Goal: Task Accomplishment & Management: Manage account settings

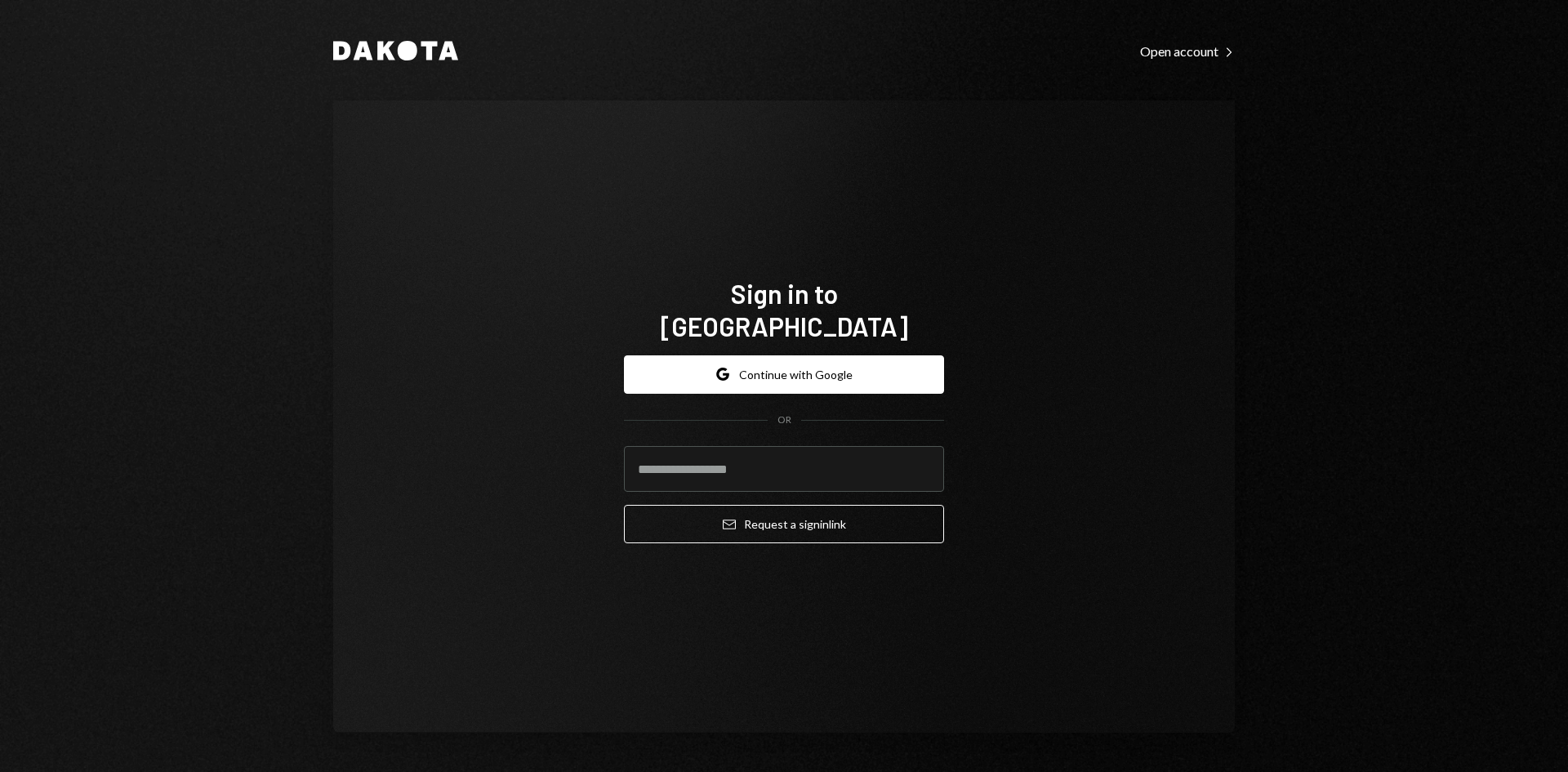
click at [0, 771] on com-1password-button at bounding box center [0, 772] width 0 height 0
drag, startPoint x: 703, startPoint y: 458, endPoint x: 698, endPoint y: 452, distance: 7.8
click at [703, 457] on input "email" at bounding box center [784, 468] width 320 height 46
type input "**********"
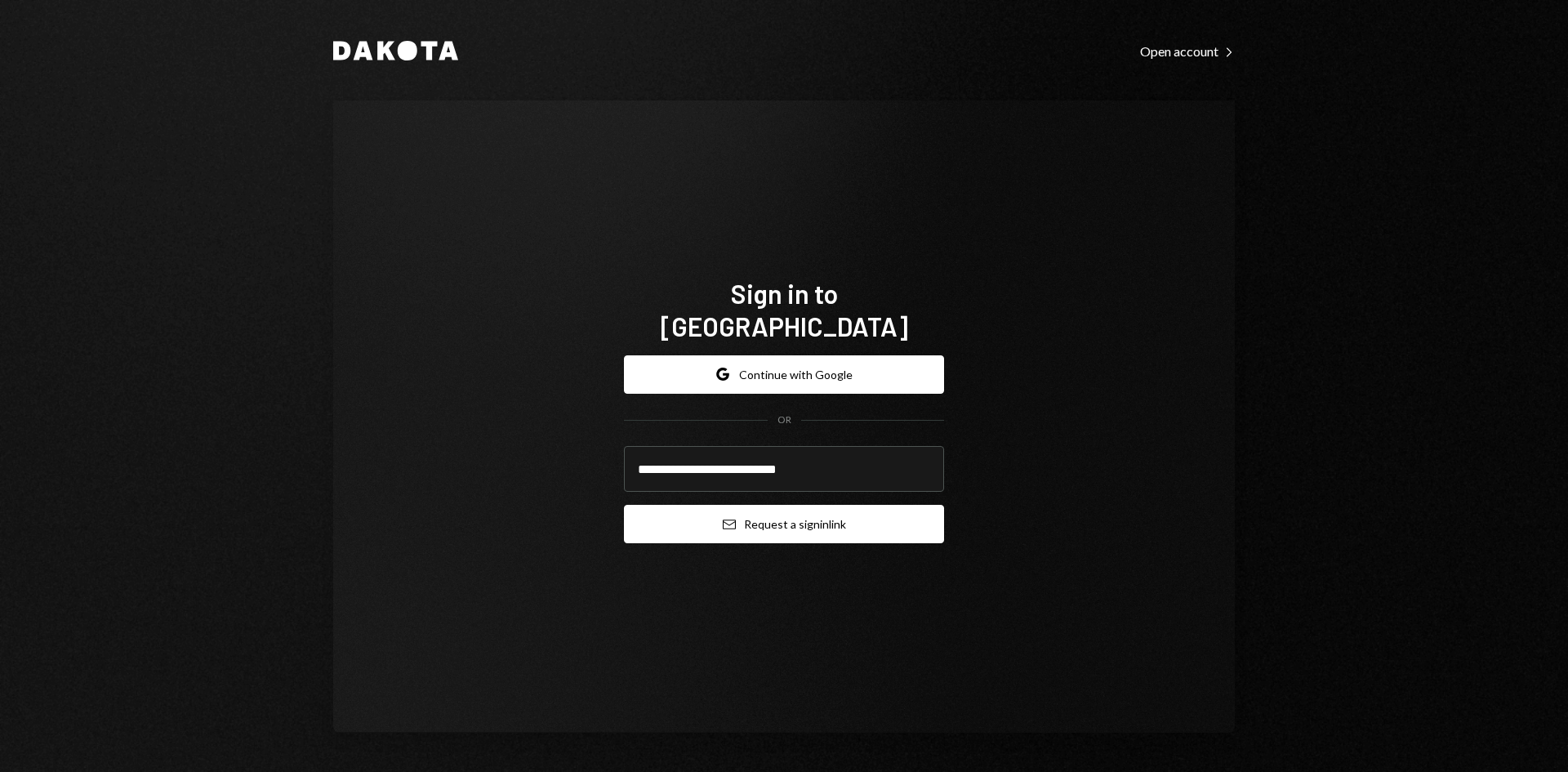
click at [734, 519] on icon "submit" at bounding box center [728, 524] width 13 height 9
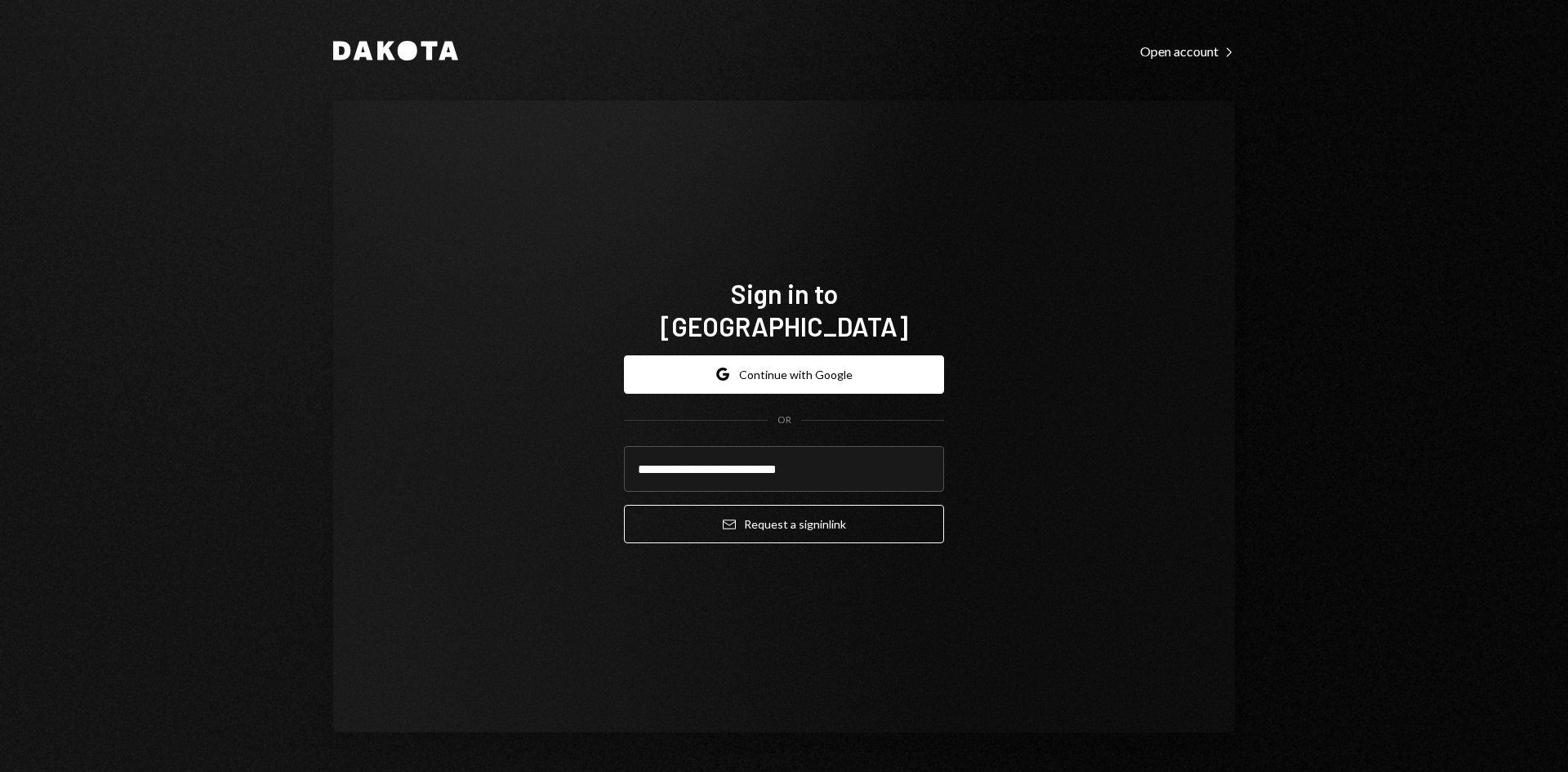
type input "**********"
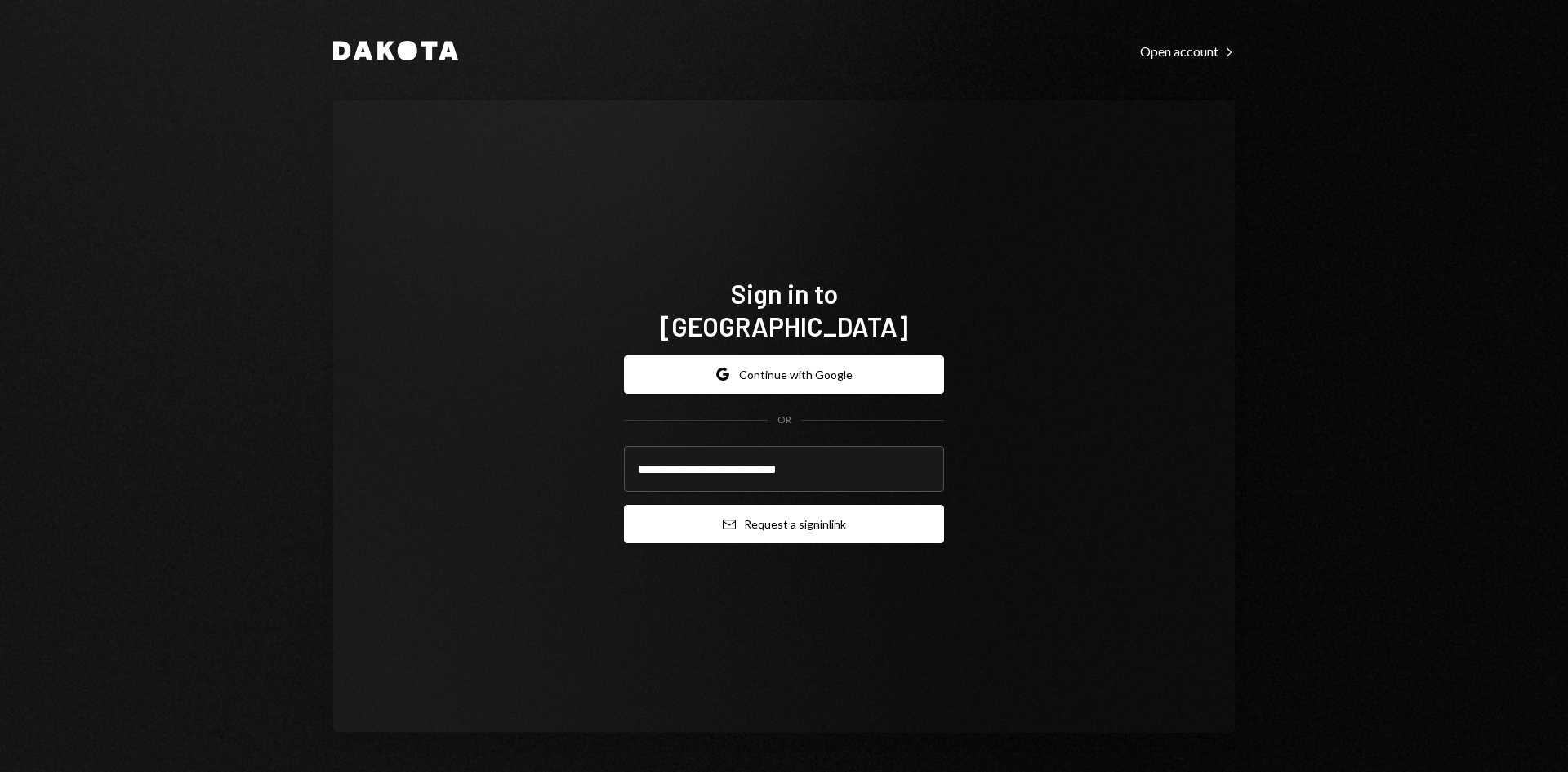
click at [777, 512] on button "Email Request a sign in link" at bounding box center [784, 524] width 320 height 39
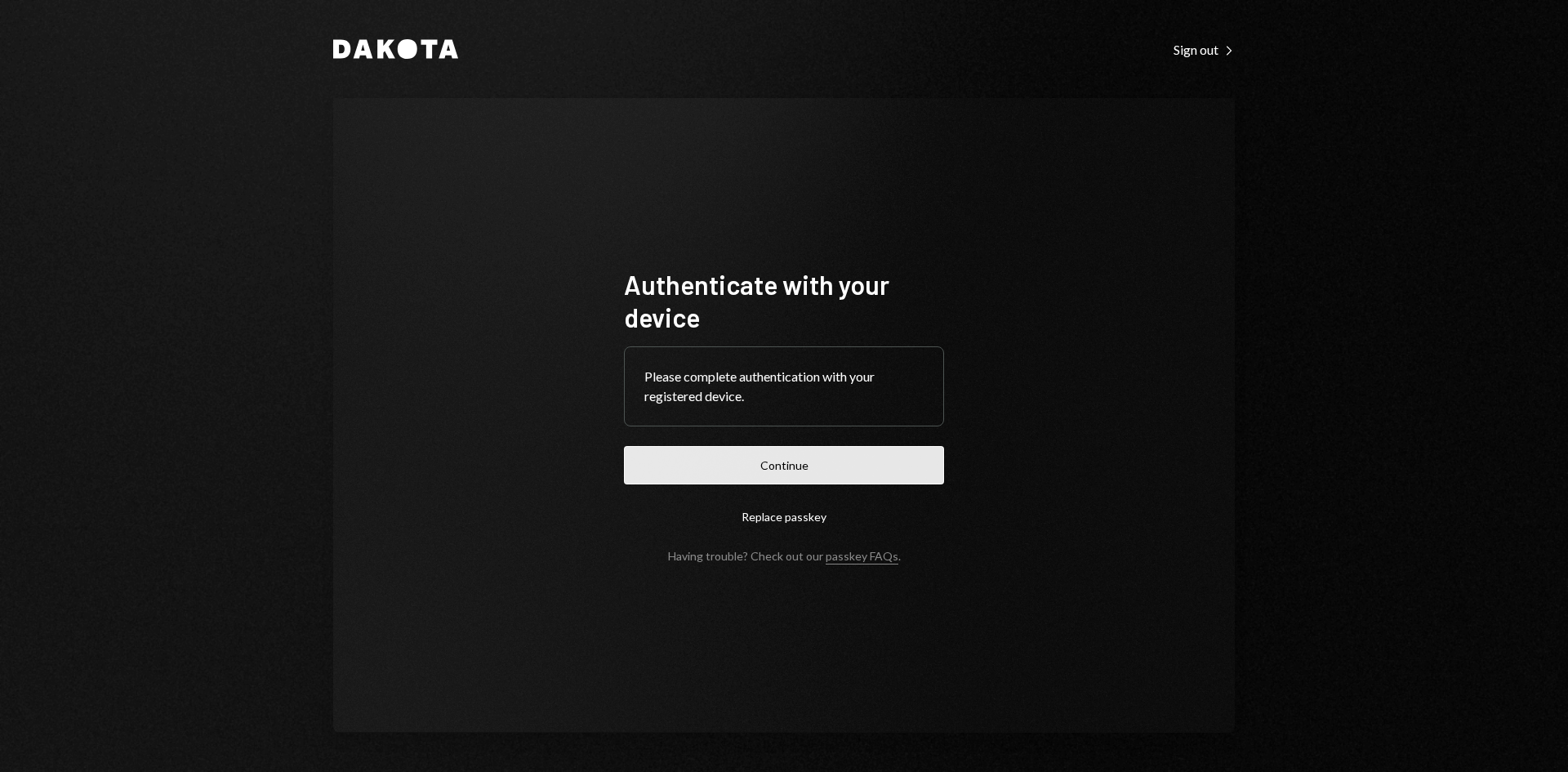
click at [784, 476] on button "Continue" at bounding box center [784, 465] width 320 height 39
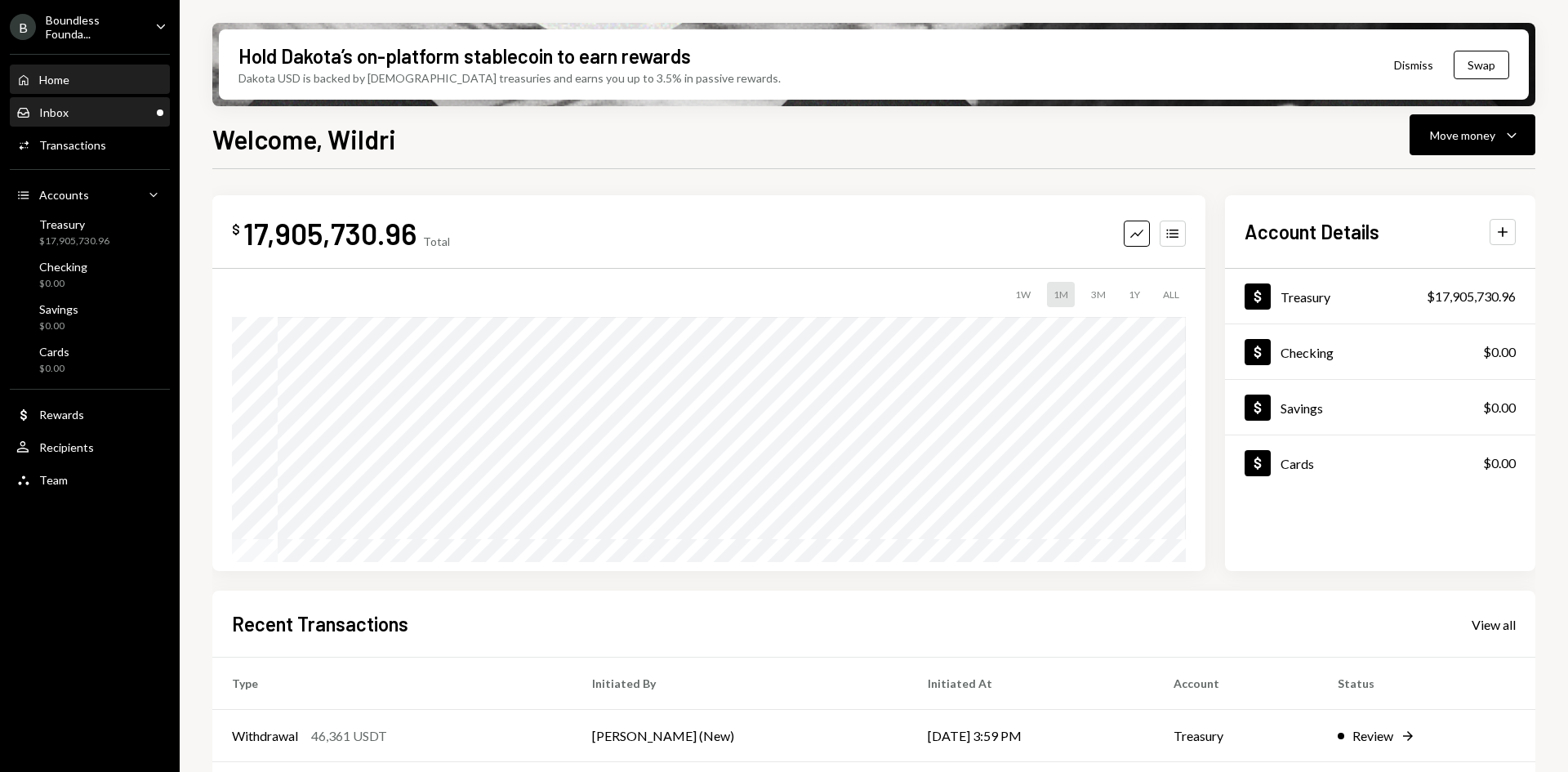
click at [100, 110] on div "Inbox Inbox" at bounding box center [90, 112] width 147 height 15
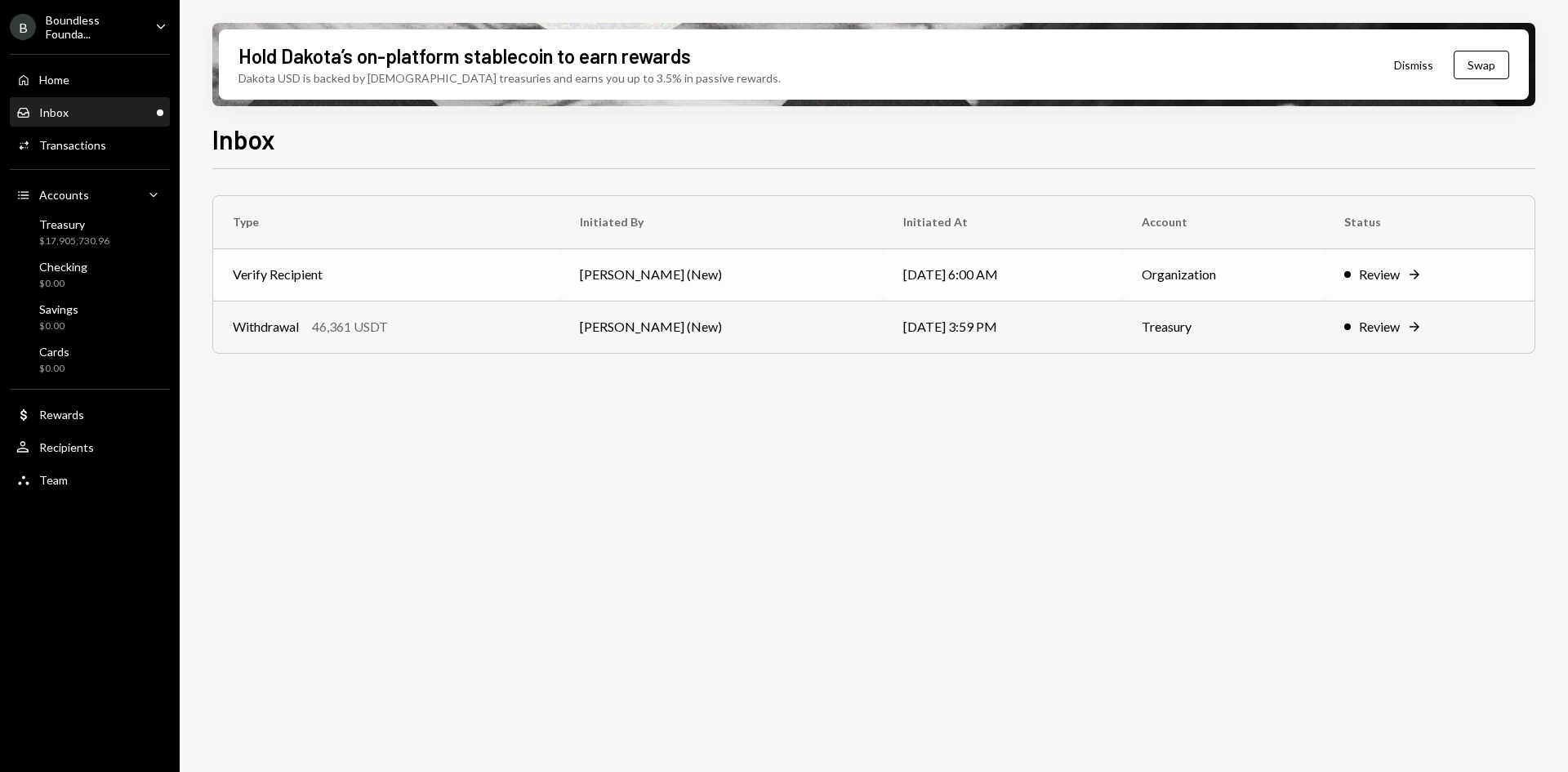
click at [517, 281] on td "Verify Recipient" at bounding box center [386, 274] width 347 height 53
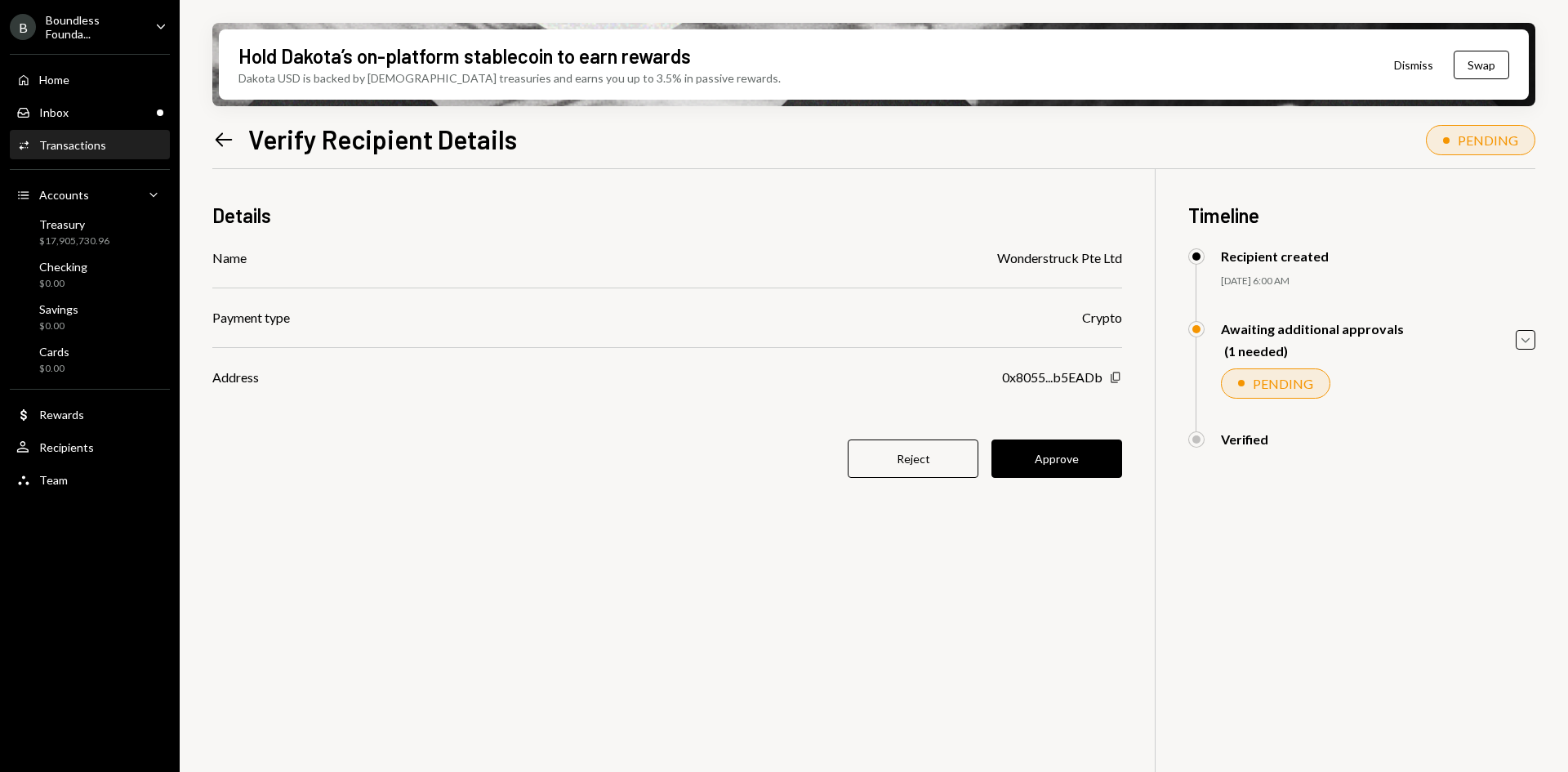
click at [1113, 372] on icon "Copy" at bounding box center [1115, 377] width 13 height 13
click at [1091, 451] on button "Approve" at bounding box center [1057, 459] width 131 height 39
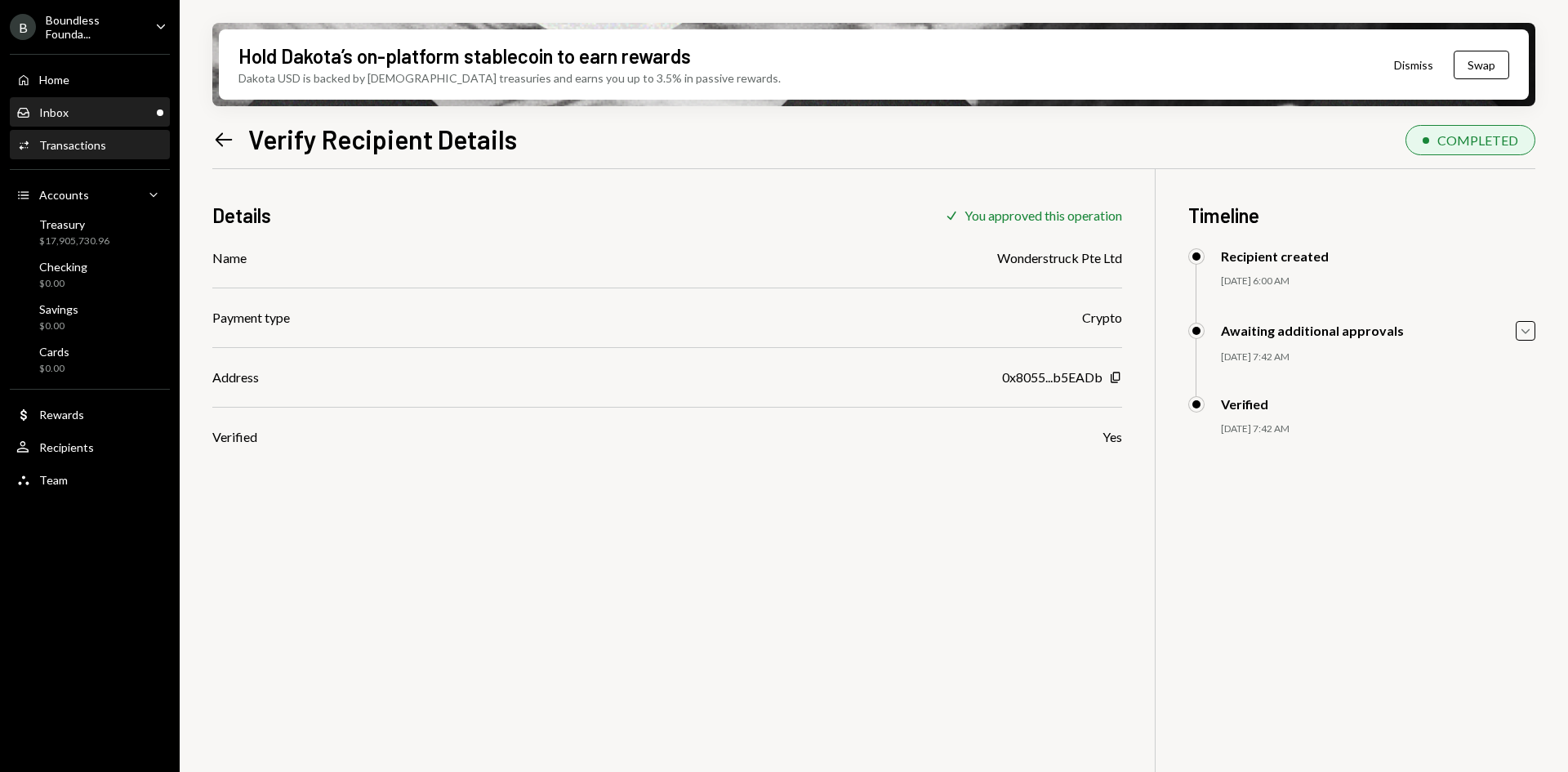
click at [78, 117] on div "Inbox Inbox" at bounding box center [90, 112] width 147 height 15
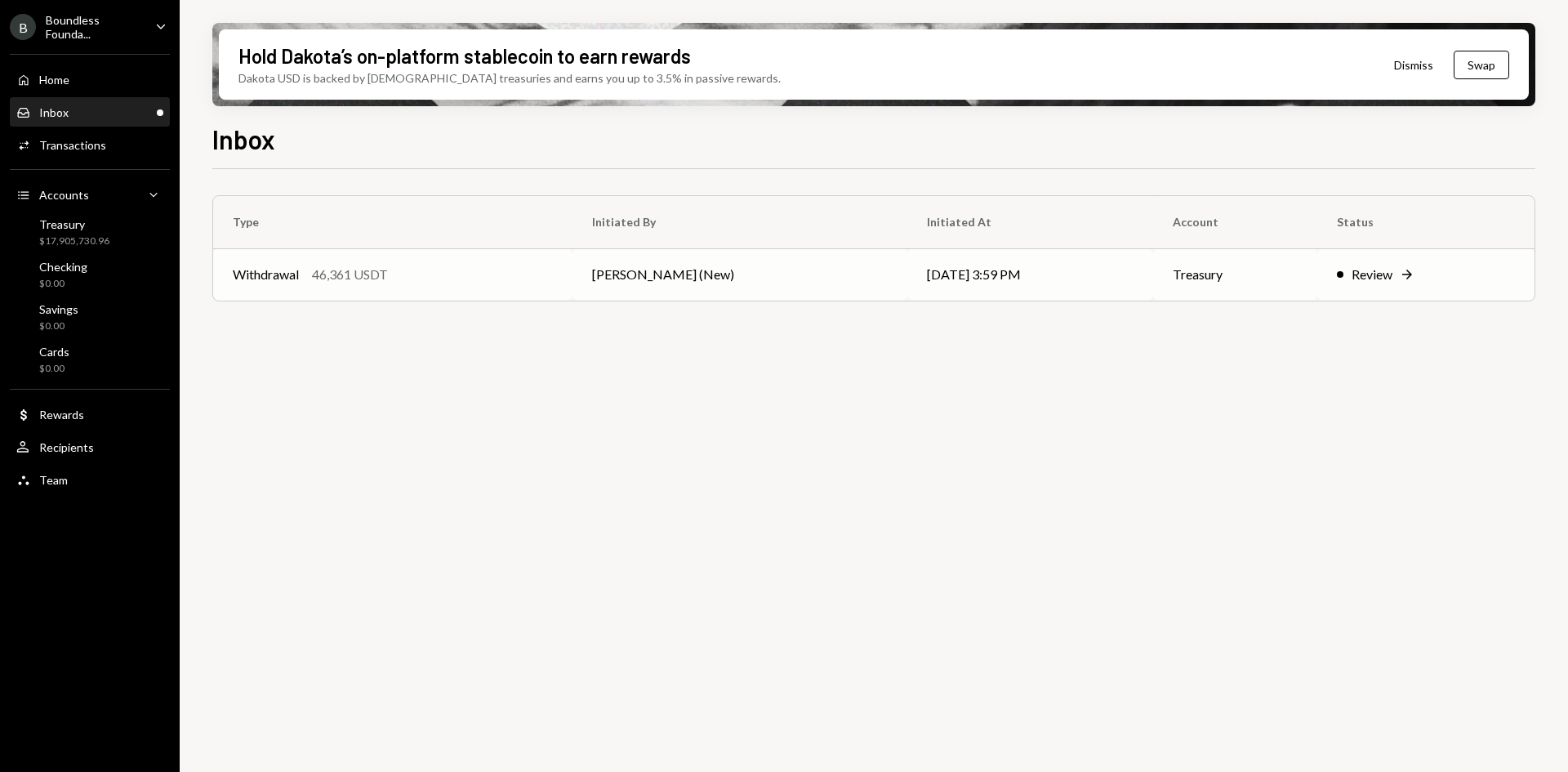
click at [565, 279] on td "Withdrawal 46,361 USDT" at bounding box center [392, 274] width 359 height 53
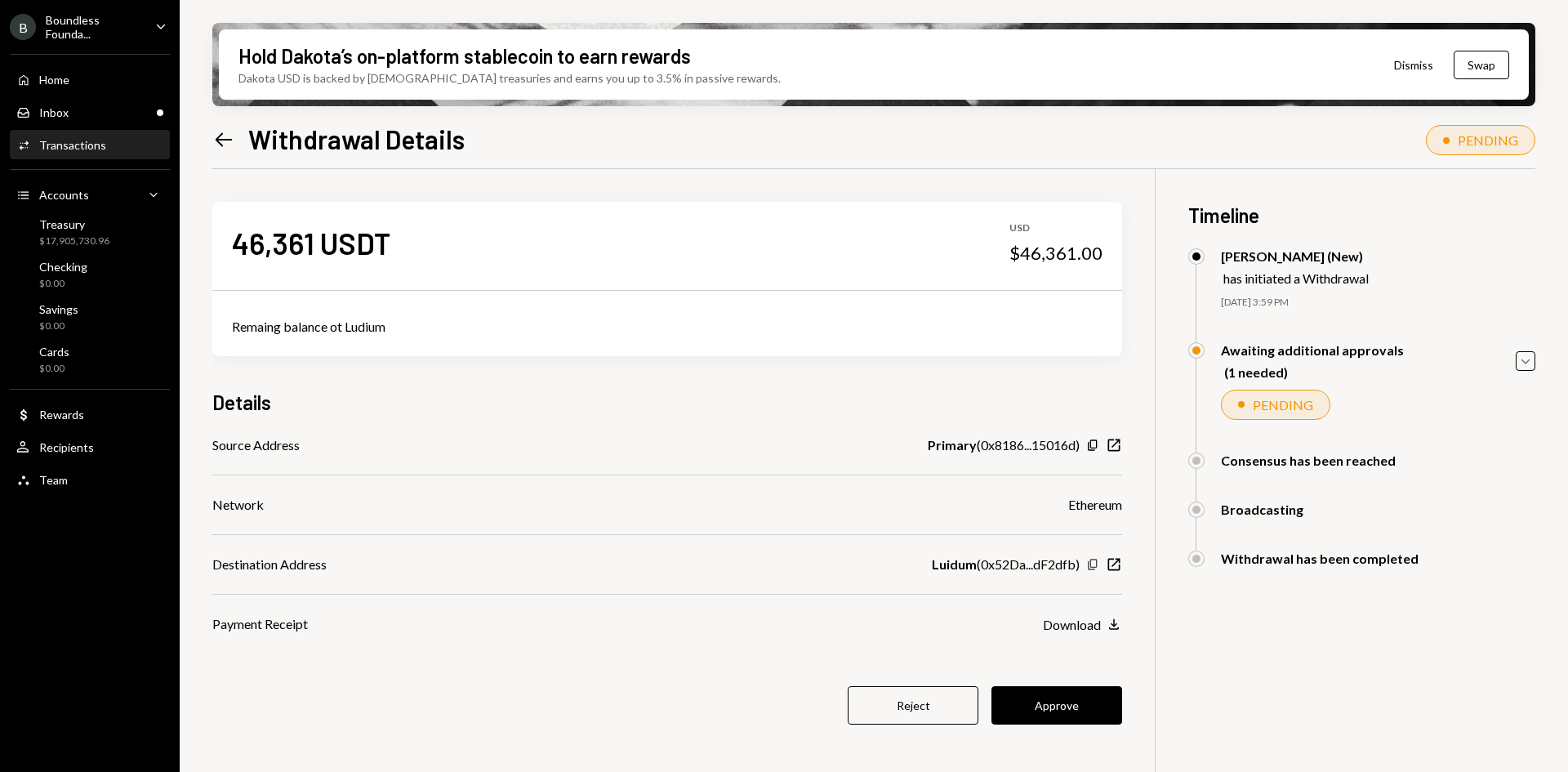
click at [1094, 565] on icon "Copy" at bounding box center [1092, 564] width 13 height 13
drag, startPoint x: 1258, startPoint y: 664, endPoint x: 1208, endPoint y: 671, distance: 50.5
click at [1258, 666] on div "46,361 USDT USD $46,361.00 Remaing balance ot Ludium Details Source Address Pri…" at bounding box center [873, 555] width 1322 height 772
click at [1078, 707] on button "Approve" at bounding box center [1057, 706] width 131 height 39
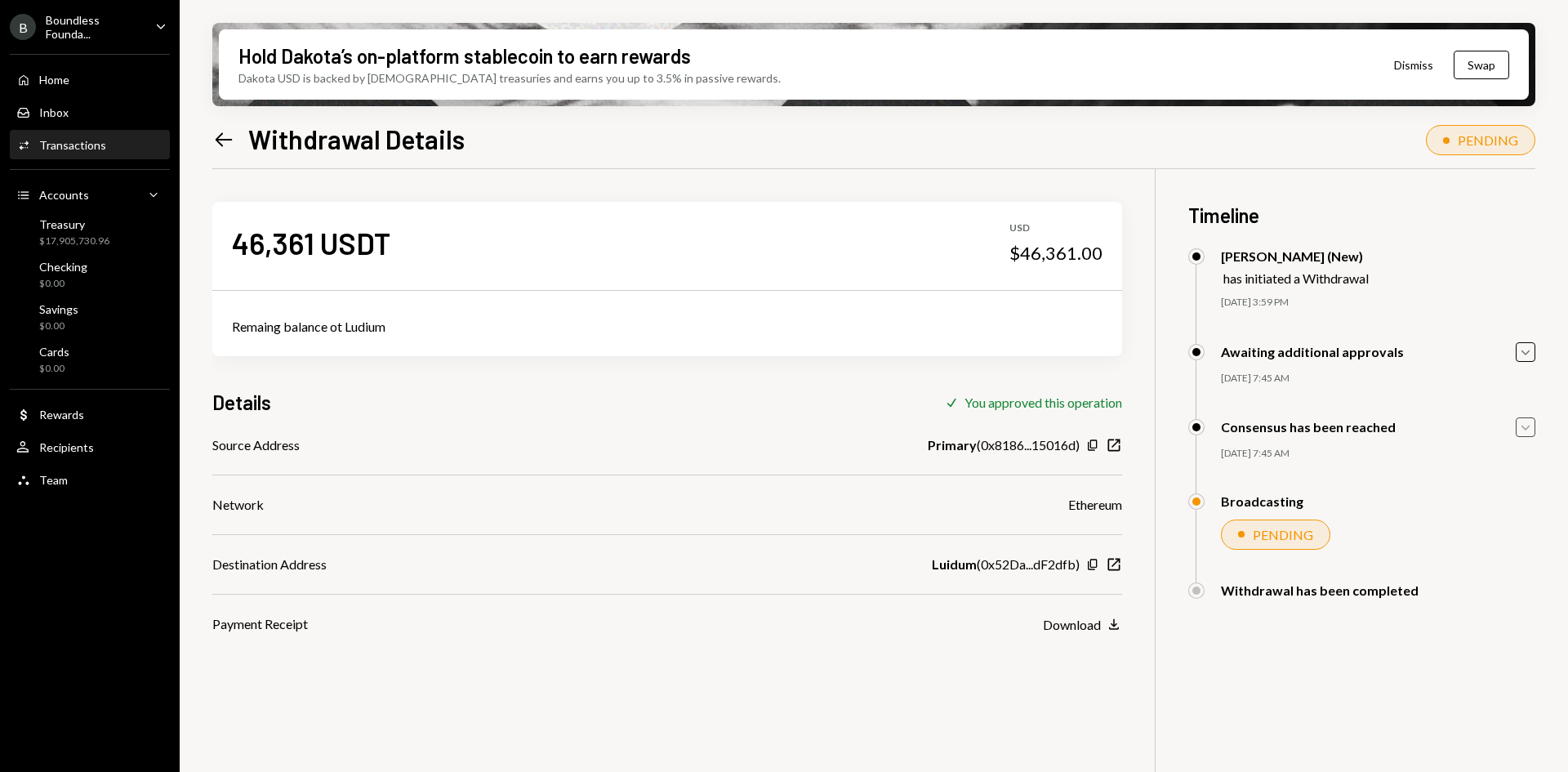
click at [1523, 429] on icon "Caret Down" at bounding box center [1525, 427] width 18 height 18
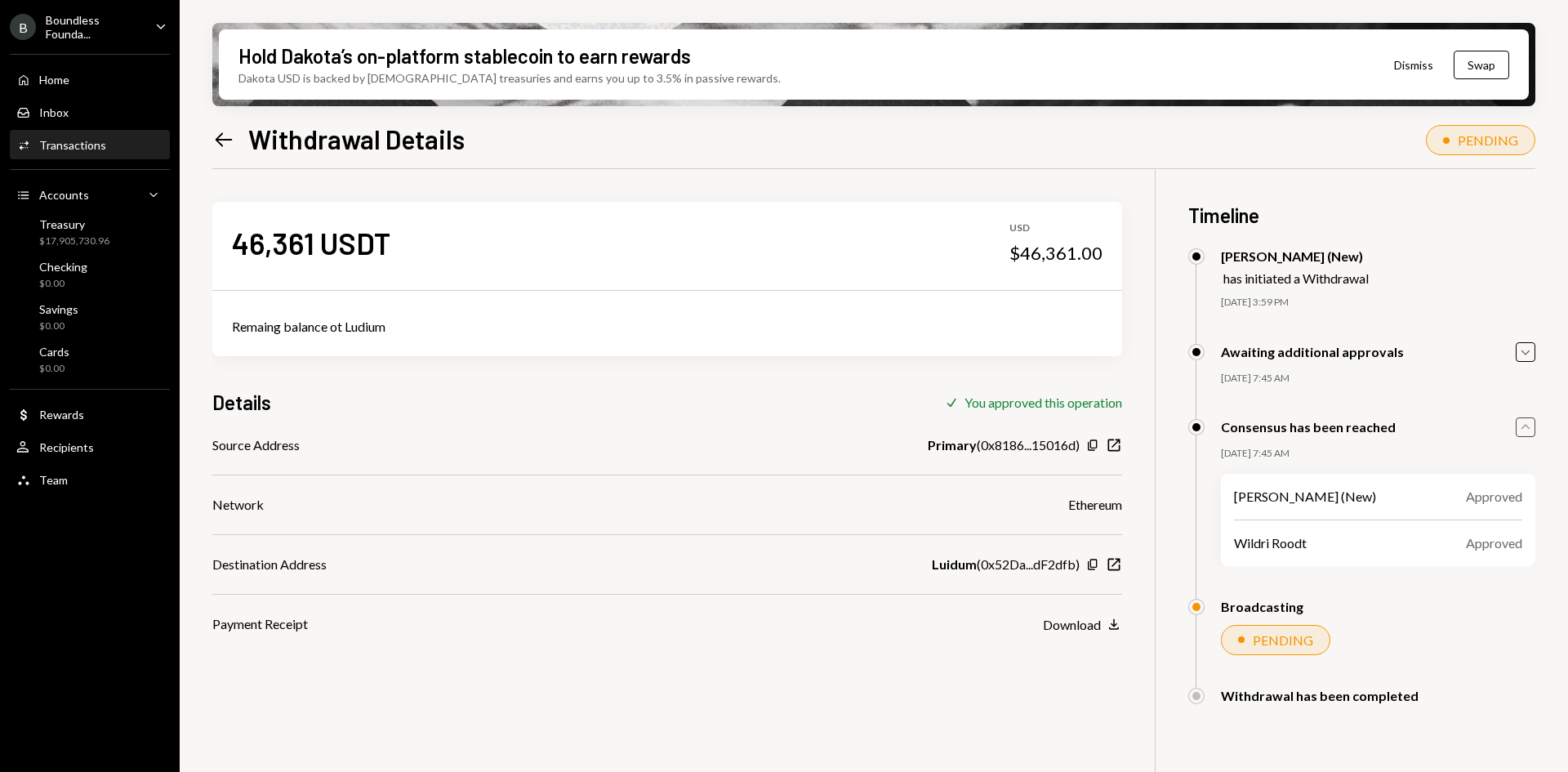
click at [1523, 429] on icon "Caret Up" at bounding box center [1525, 427] width 18 height 18
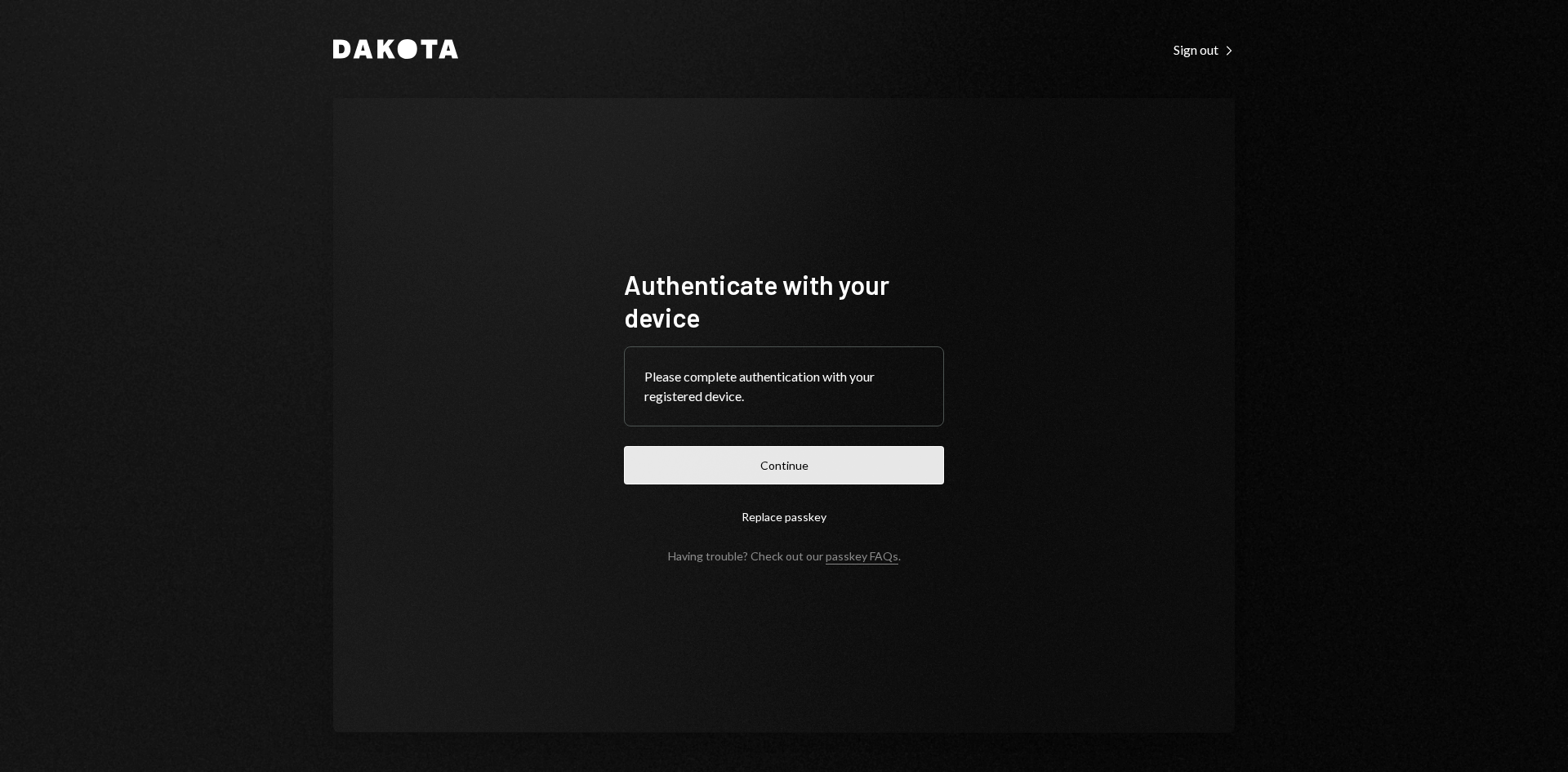
click at [808, 449] on button "Continue" at bounding box center [784, 465] width 320 height 39
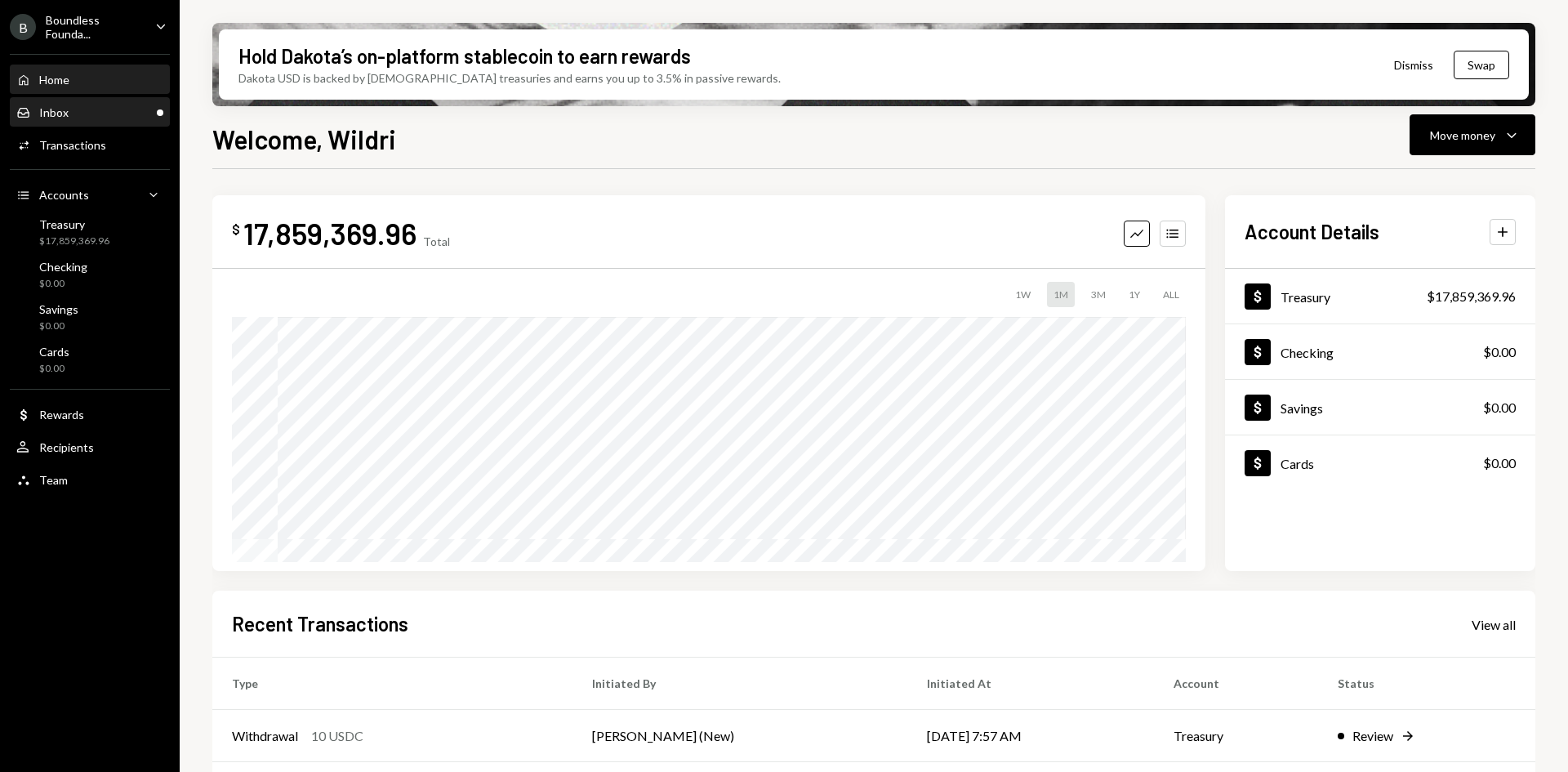
click at [130, 125] on div "Inbox Inbox" at bounding box center [90, 113] width 147 height 28
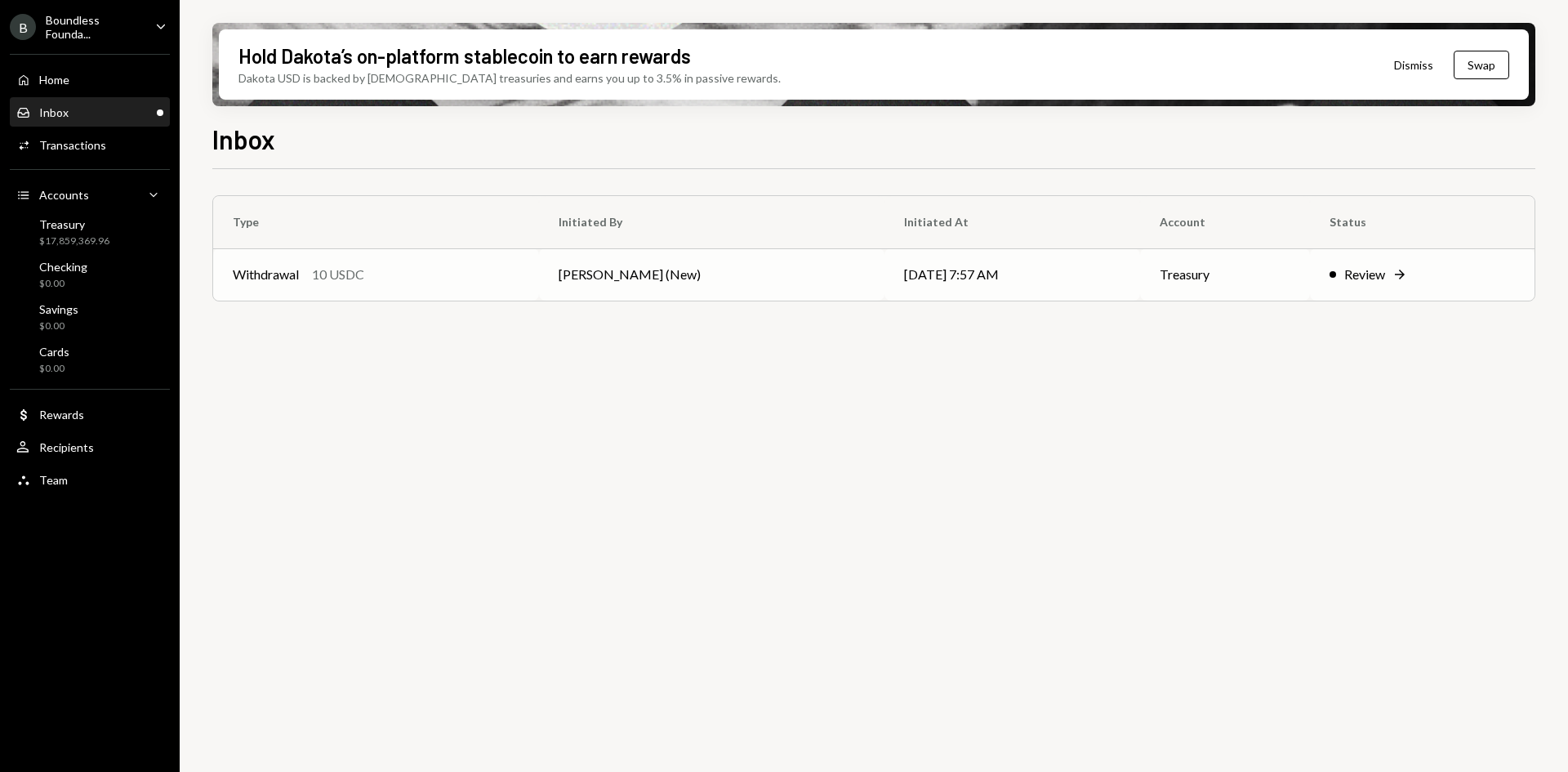
click at [615, 284] on td "[PERSON_NAME] (New)" at bounding box center [712, 274] width 347 height 53
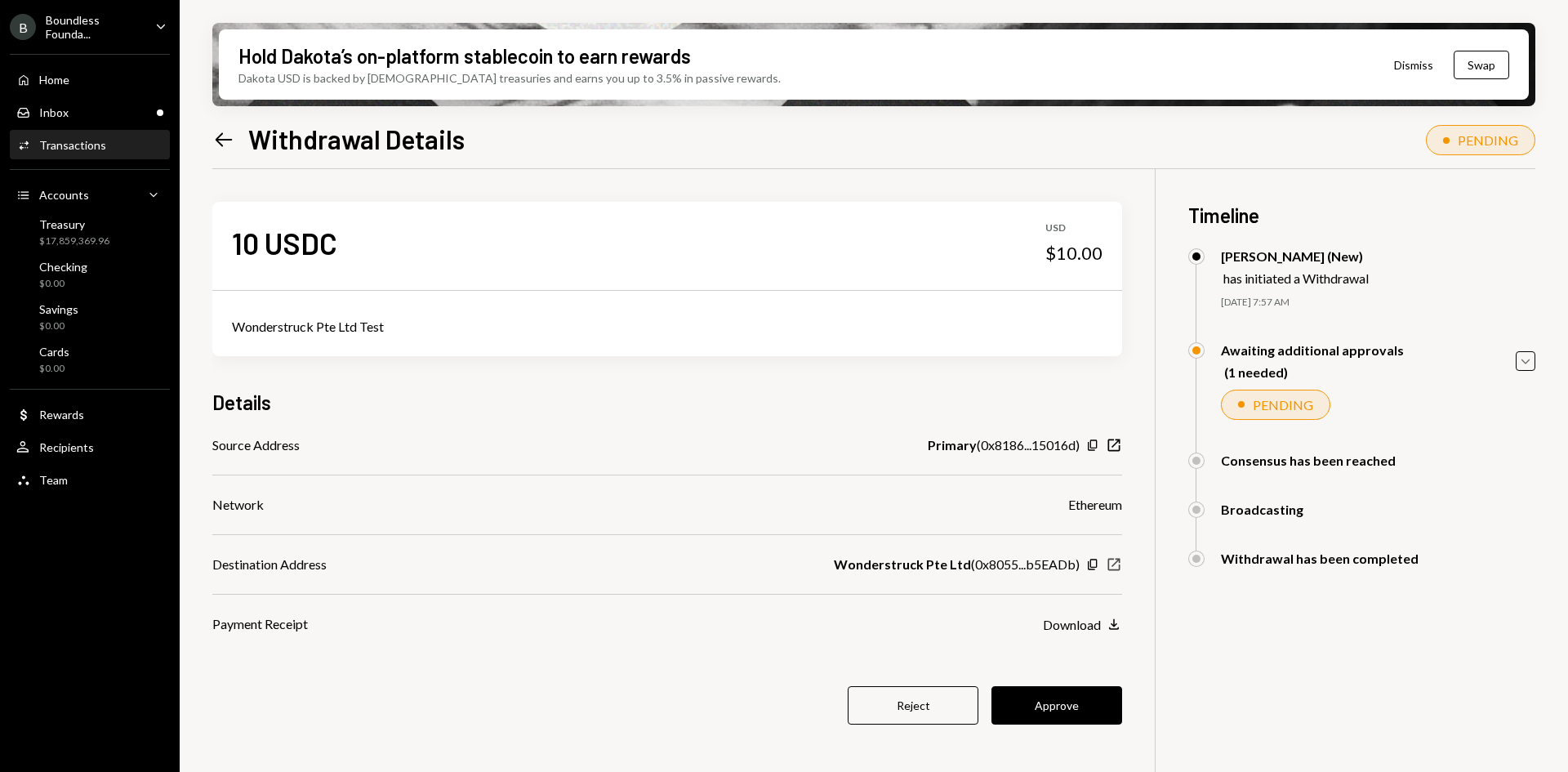
click at [1112, 563] on icon "New Window" at bounding box center [1114, 564] width 16 height 16
click at [1060, 718] on button "Approve" at bounding box center [1057, 706] width 131 height 39
